Goal: Find specific page/section: Find specific page/section

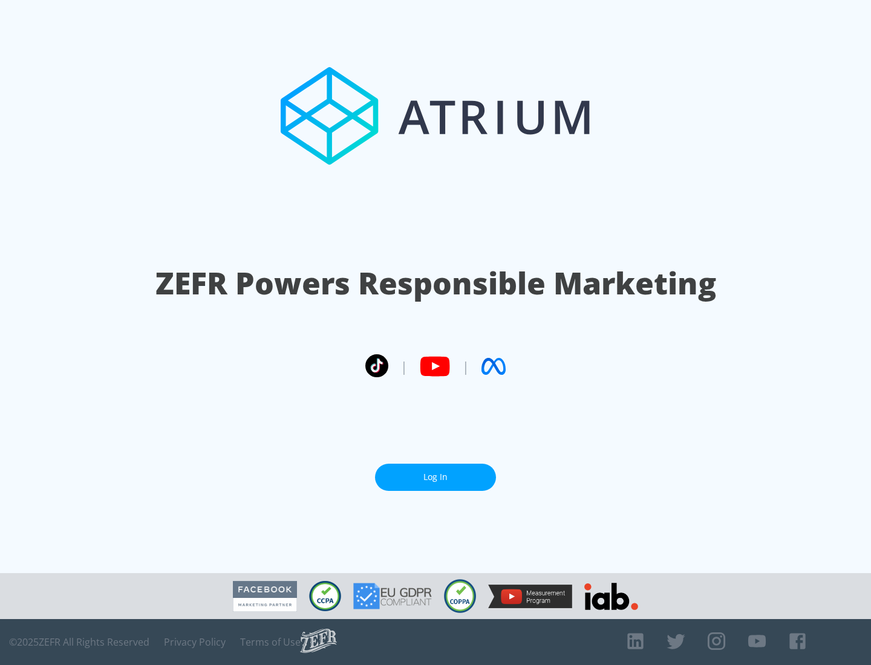
click at [435, 477] on link "Log In" at bounding box center [435, 477] width 121 height 27
